Goal: Information Seeking & Learning: Learn about a topic

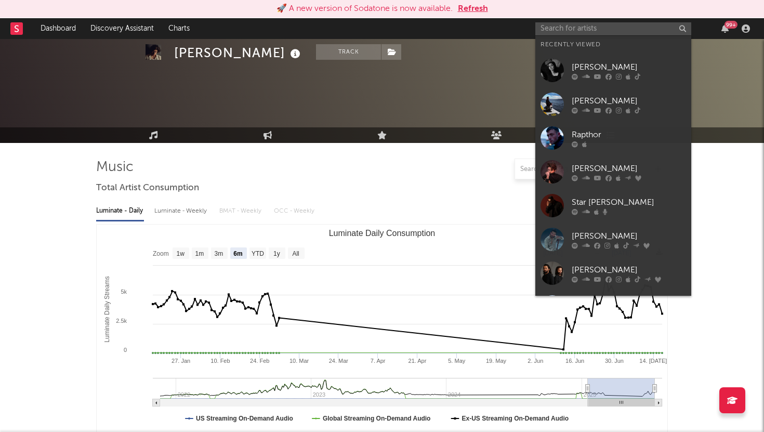
select select "6m"
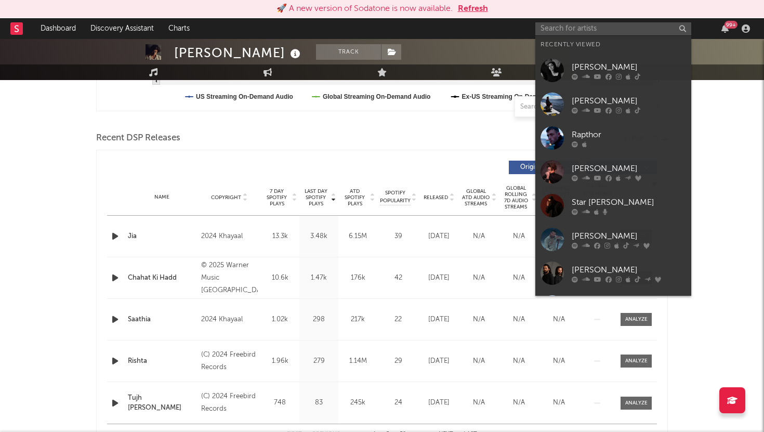
click at [559, 27] on input "text" at bounding box center [613, 28] width 156 height 13
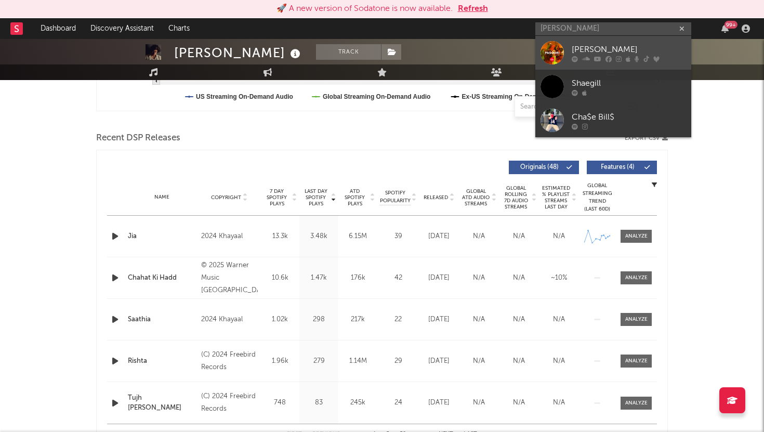
type input "[PERSON_NAME]"
click at [578, 50] on div "[PERSON_NAME]" at bounding box center [629, 49] width 114 height 12
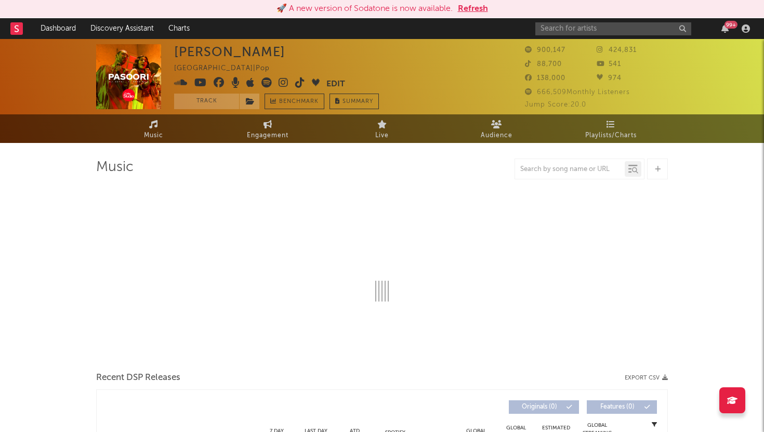
select select "6m"
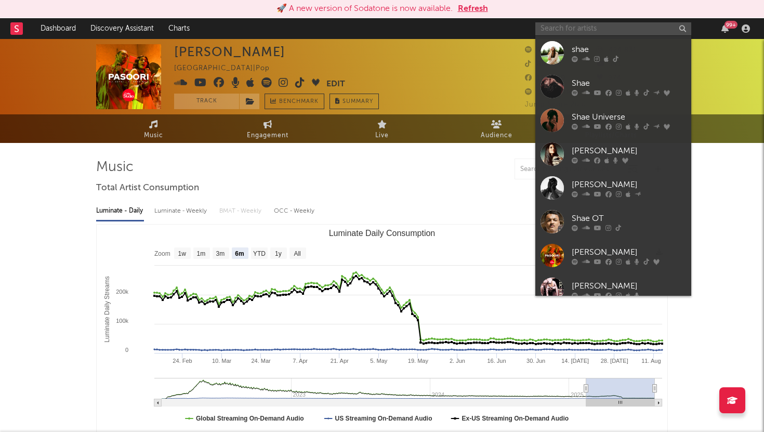
click at [596, 32] on input "text" at bounding box center [613, 28] width 156 height 13
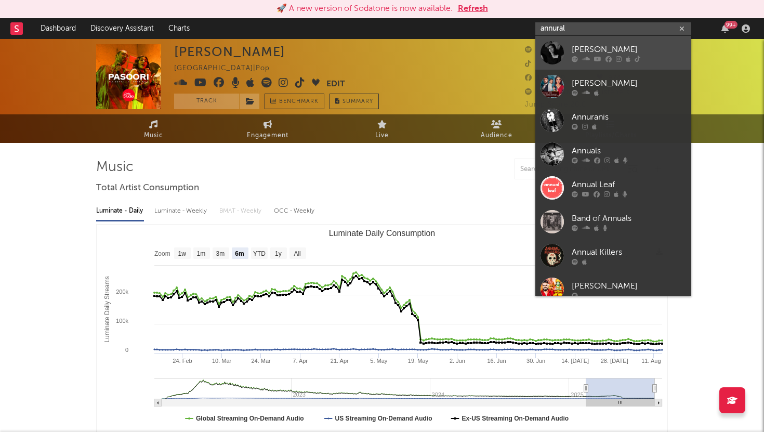
type input "annural"
click at [602, 46] on div "[PERSON_NAME]" at bounding box center [629, 49] width 114 height 12
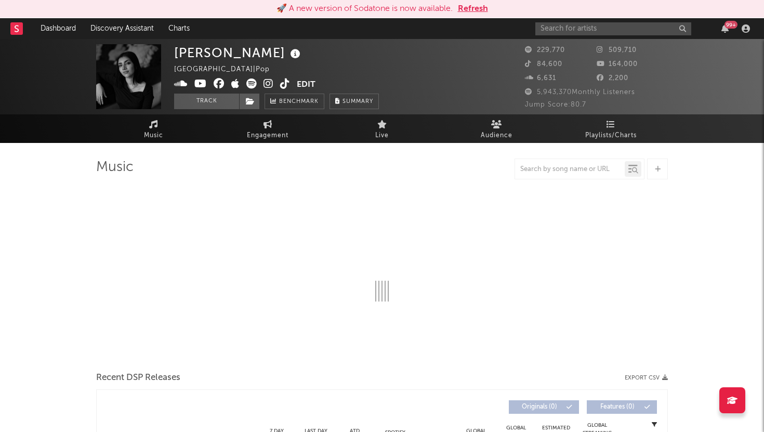
select select "6m"
